Goal: Navigation & Orientation: Find specific page/section

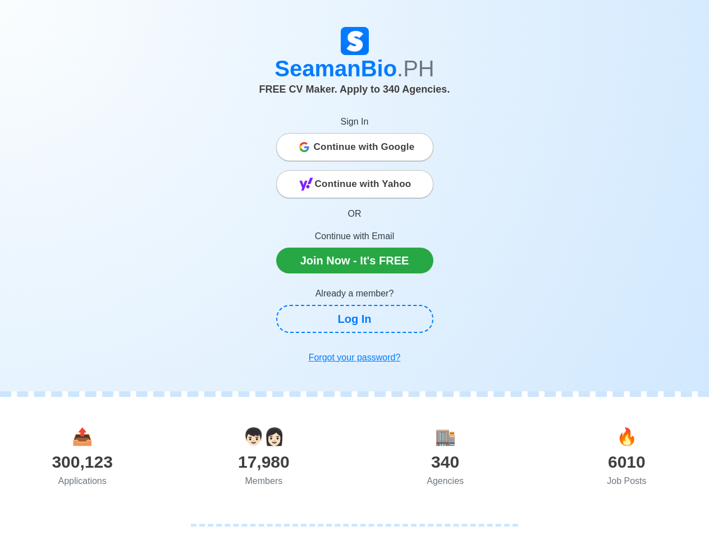
click at [355, 147] on span "Continue with Google" at bounding box center [364, 147] width 101 height 22
click at [355, 184] on span "Continue with Yahoo" at bounding box center [363, 184] width 97 height 22
click at [86, 456] on div "300,123" at bounding box center [82, 461] width 181 height 25
click at [263, 456] on div "17,980" at bounding box center [263, 461] width 181 height 25
click at [445, 456] on div "340" at bounding box center [445, 461] width 181 height 25
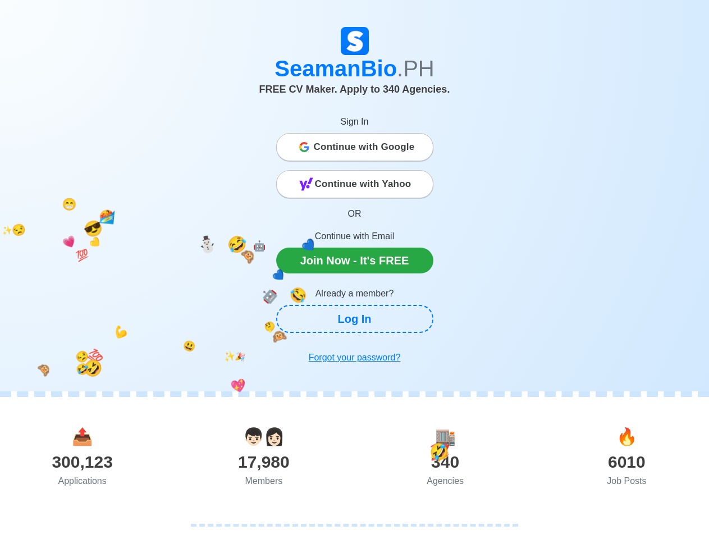
click at [623, 456] on div "6010" at bounding box center [626, 461] width 181 height 25
